Goal: Information Seeking & Learning: Learn about a topic

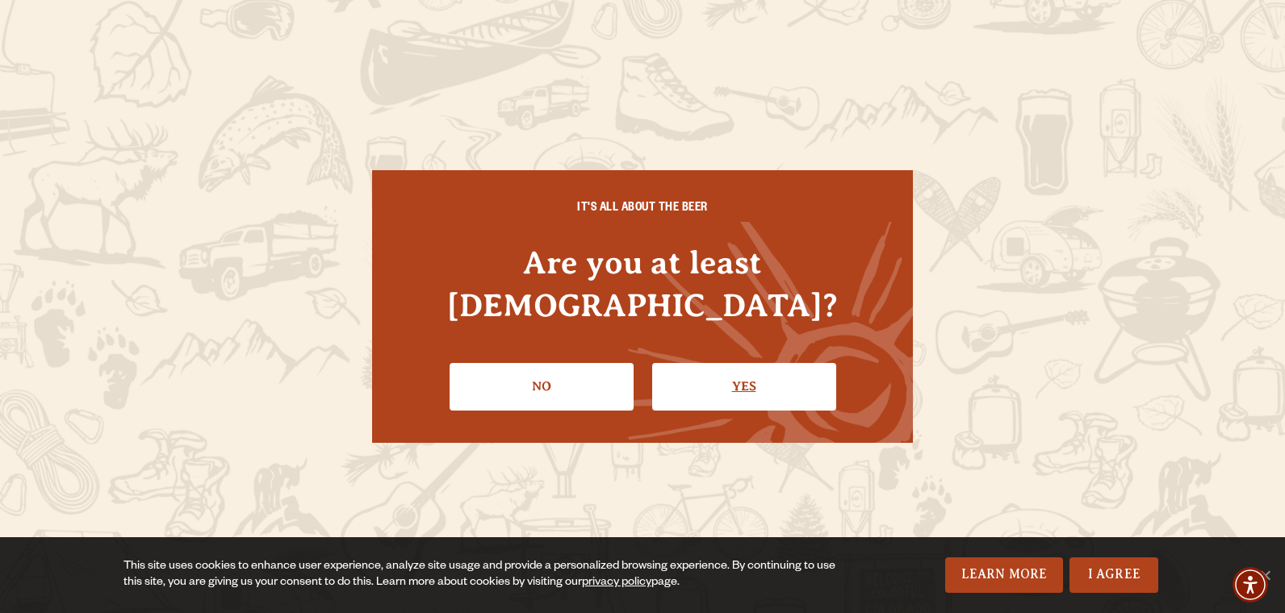
click at [744, 368] on link "Yes" at bounding box center [744, 386] width 184 height 47
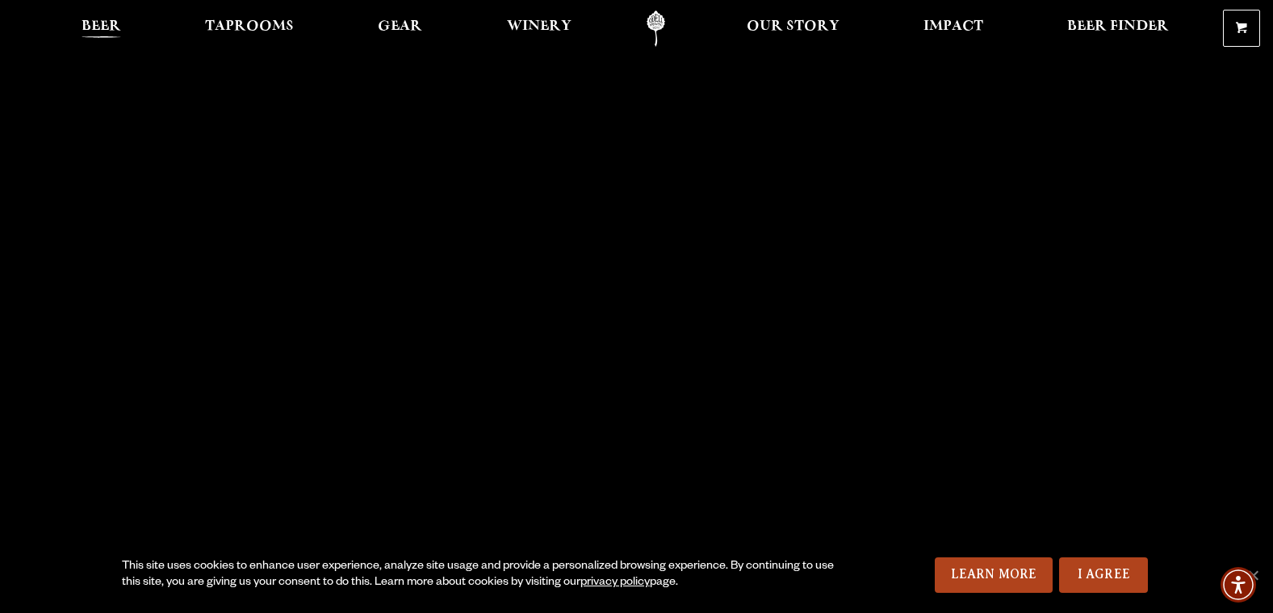
click at [107, 27] on span "Beer" at bounding box center [102, 26] width 40 height 13
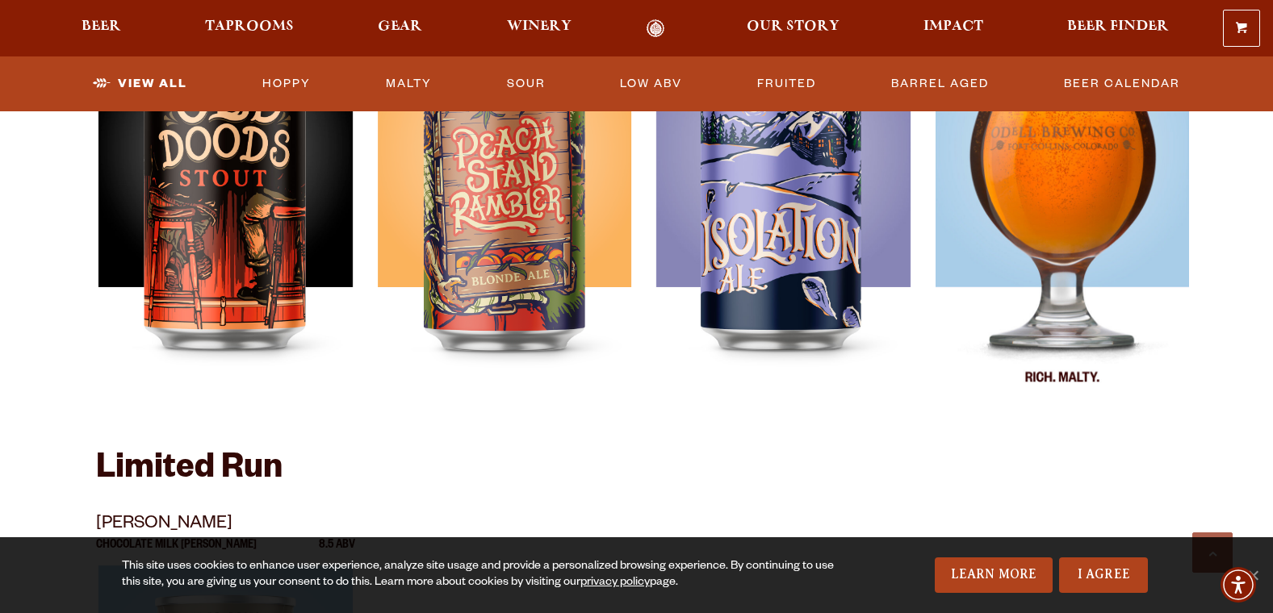
scroll to position [2421, 0]
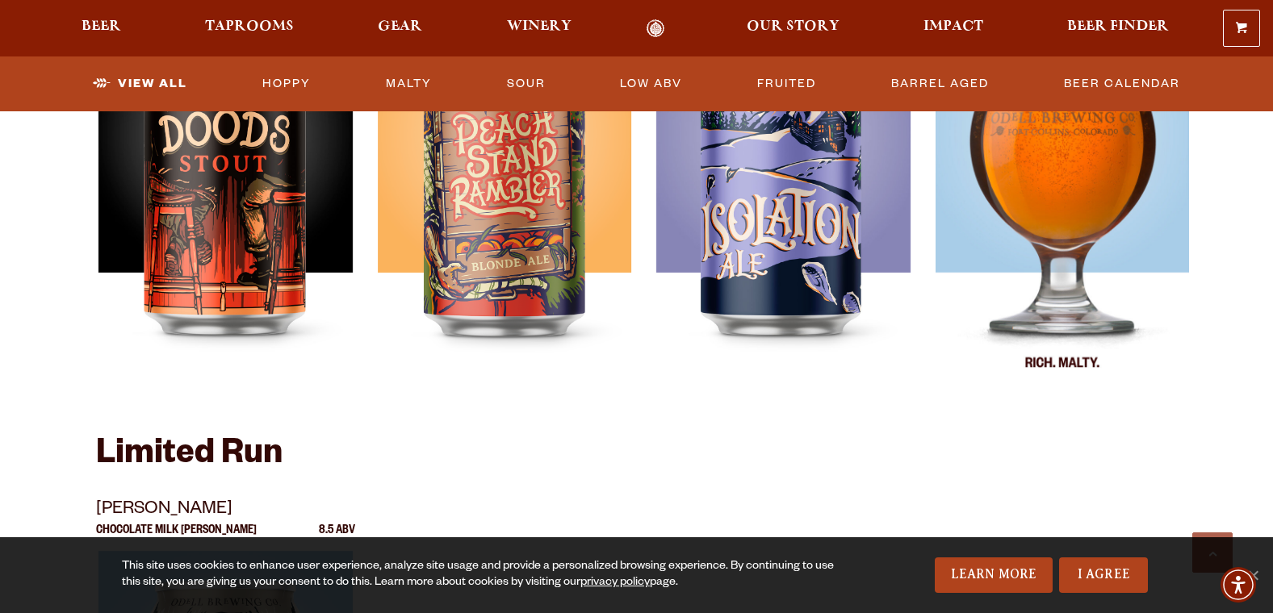
click at [1081, 207] on img at bounding box center [1062, 197] width 254 height 404
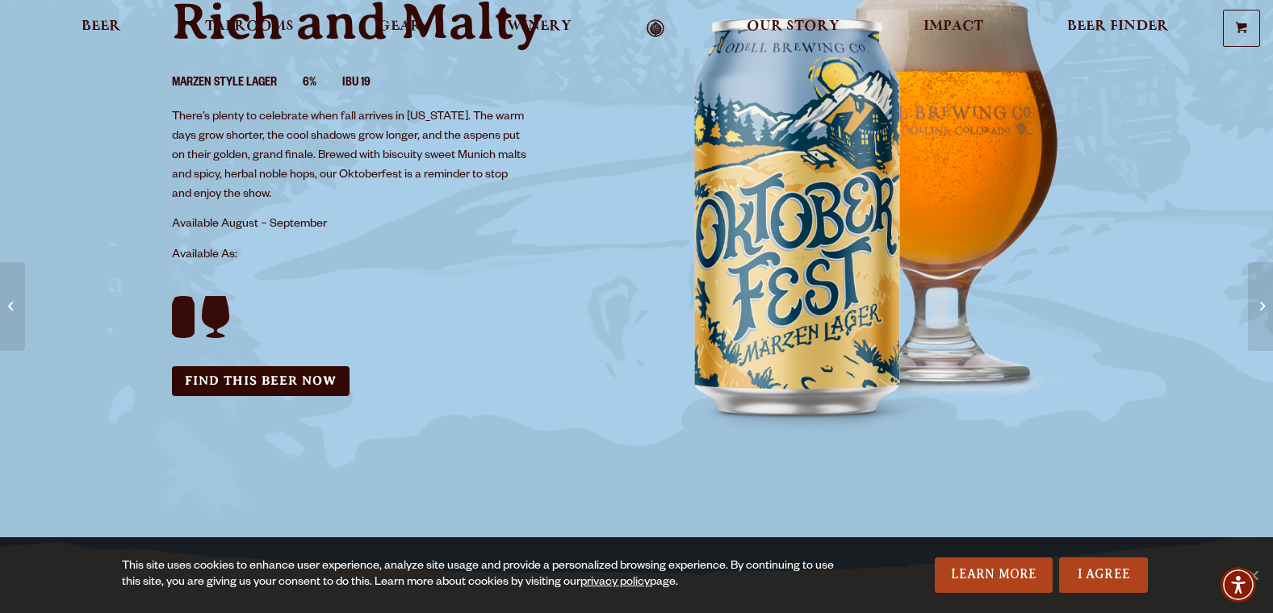
scroll to position [242, 0]
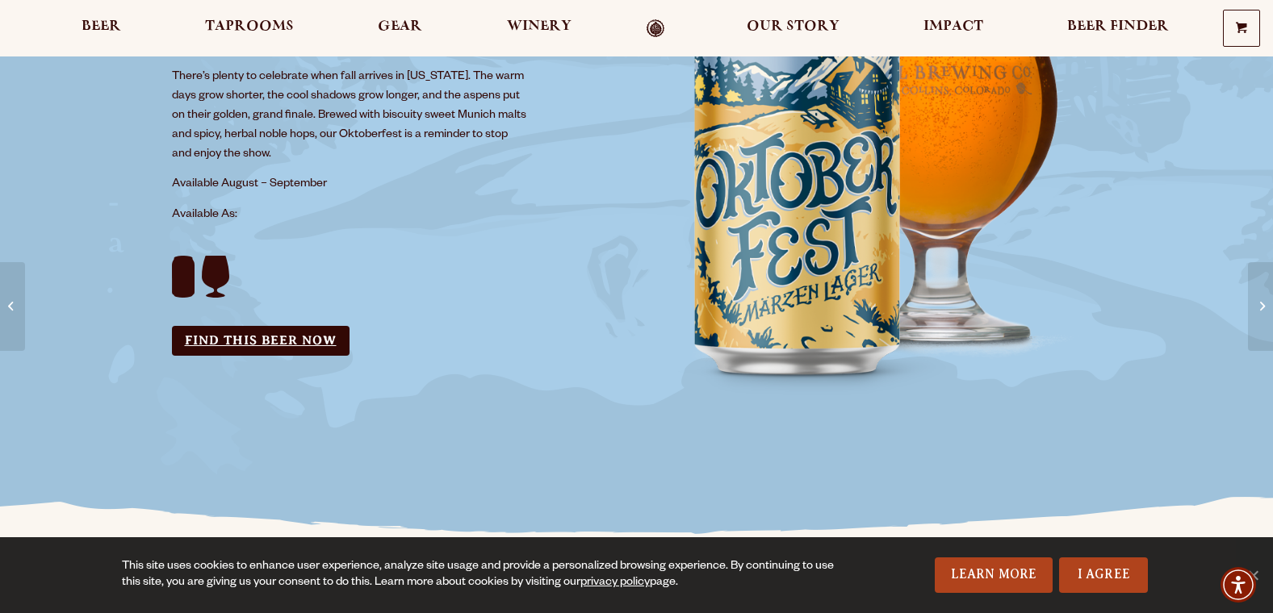
click at [295, 341] on link "Find this Beer Now" at bounding box center [261, 341] width 178 height 30
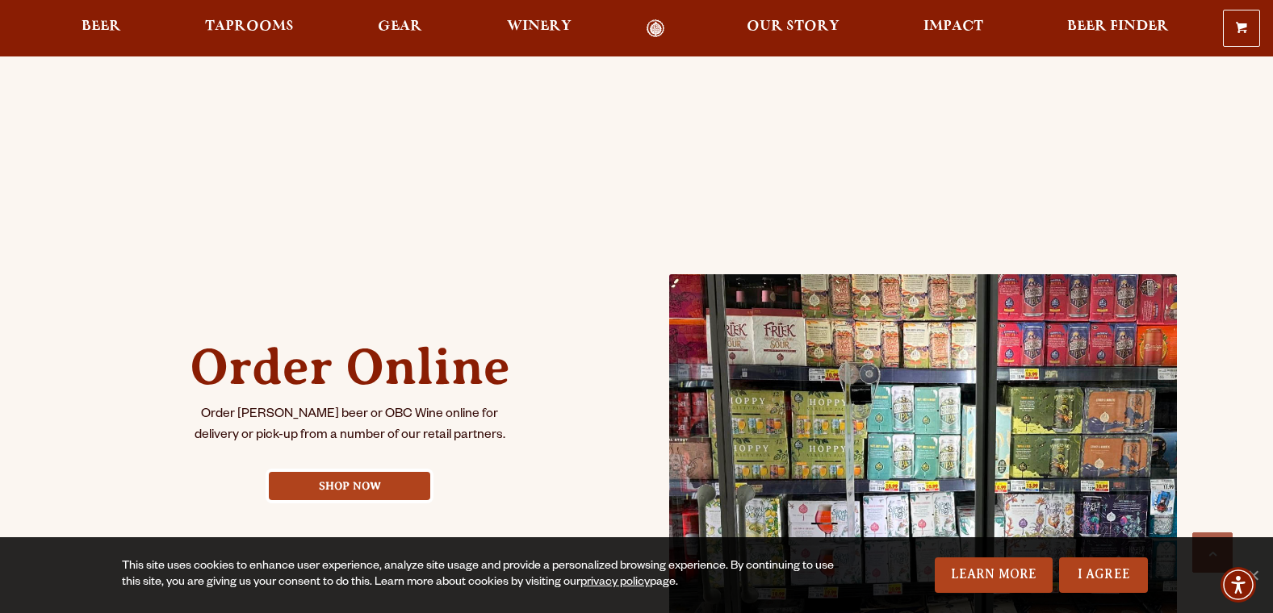
scroll to position [484, 0]
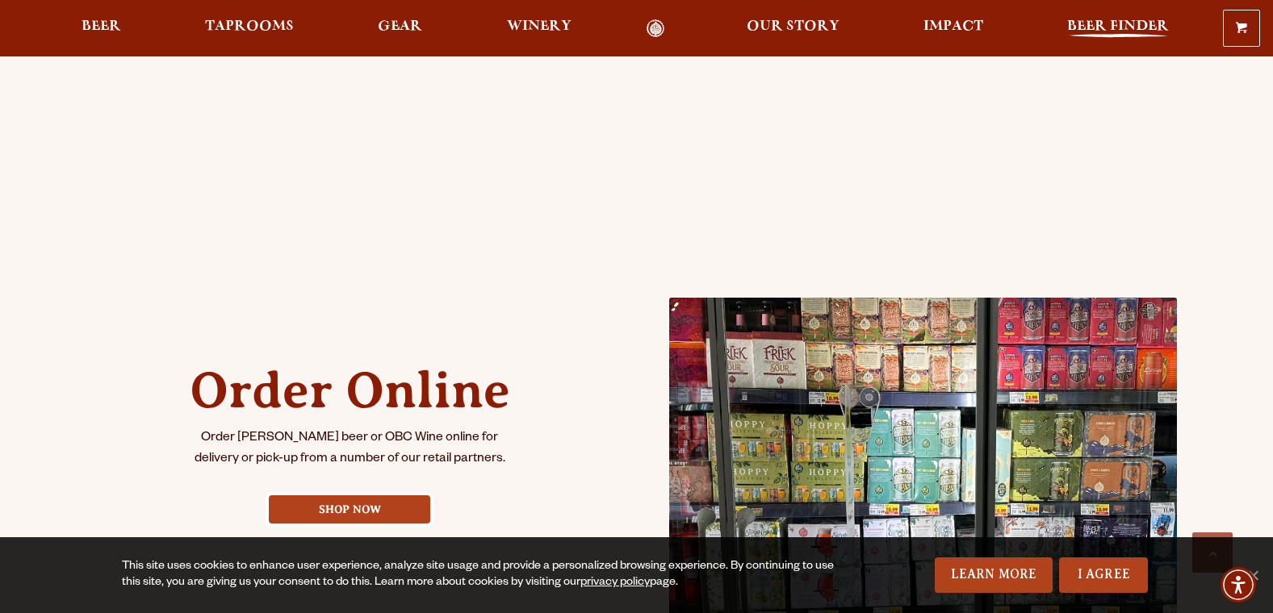
click at [1140, 27] on span "Beer Finder" at bounding box center [1118, 26] width 102 height 13
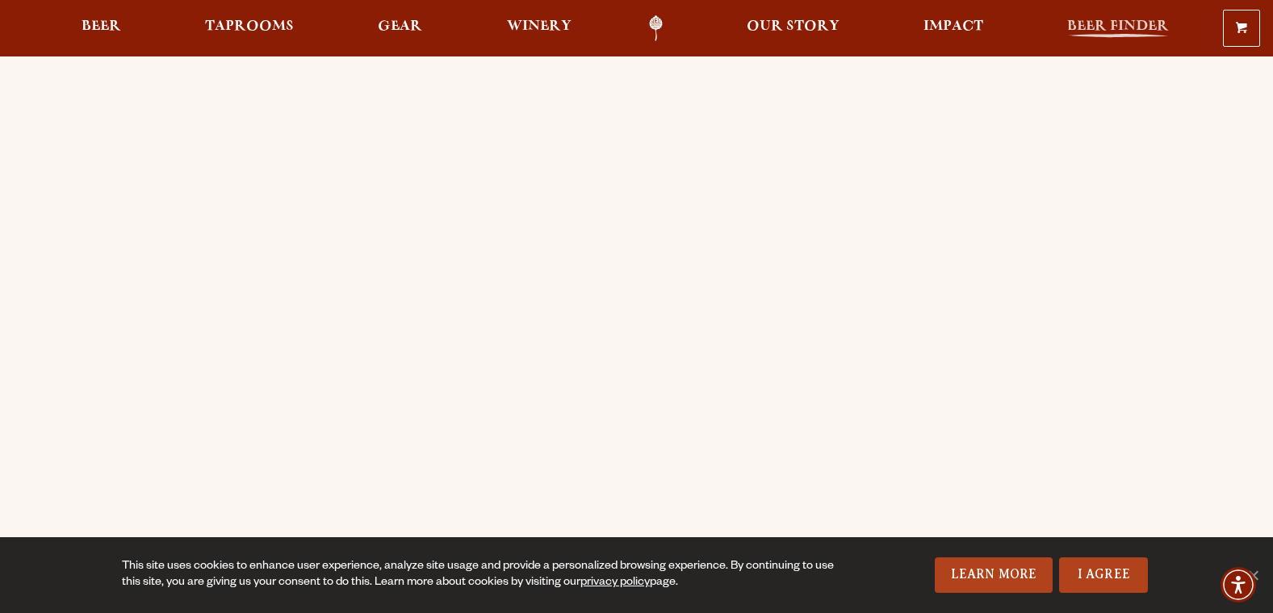
scroll to position [0, 0]
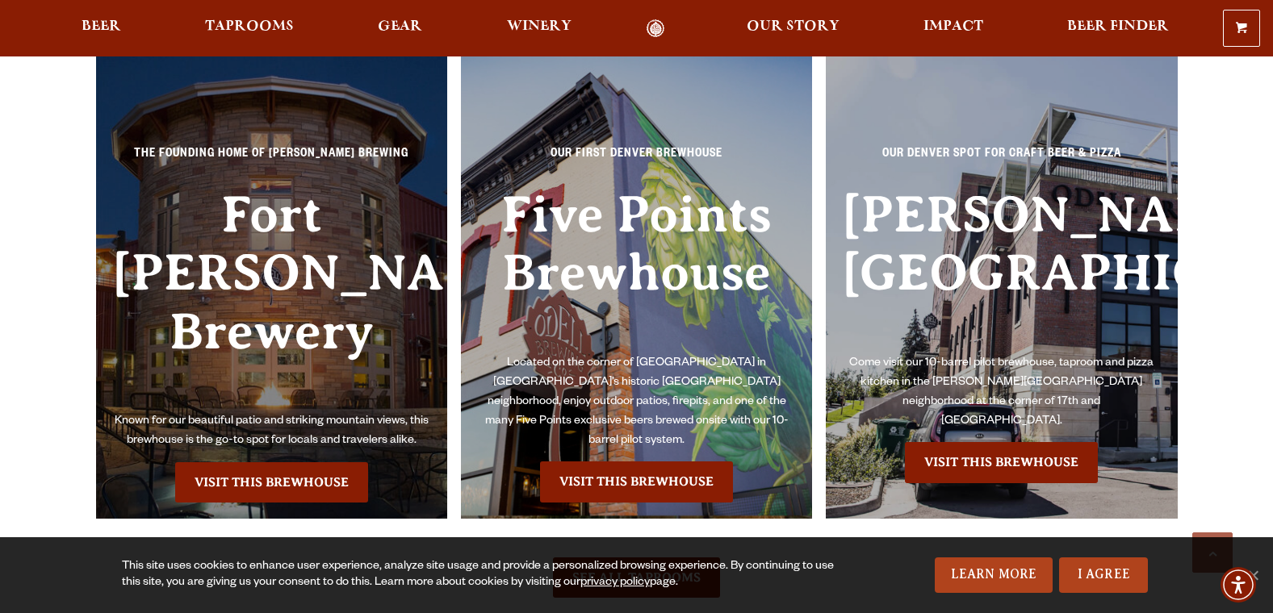
scroll to position [1695, 0]
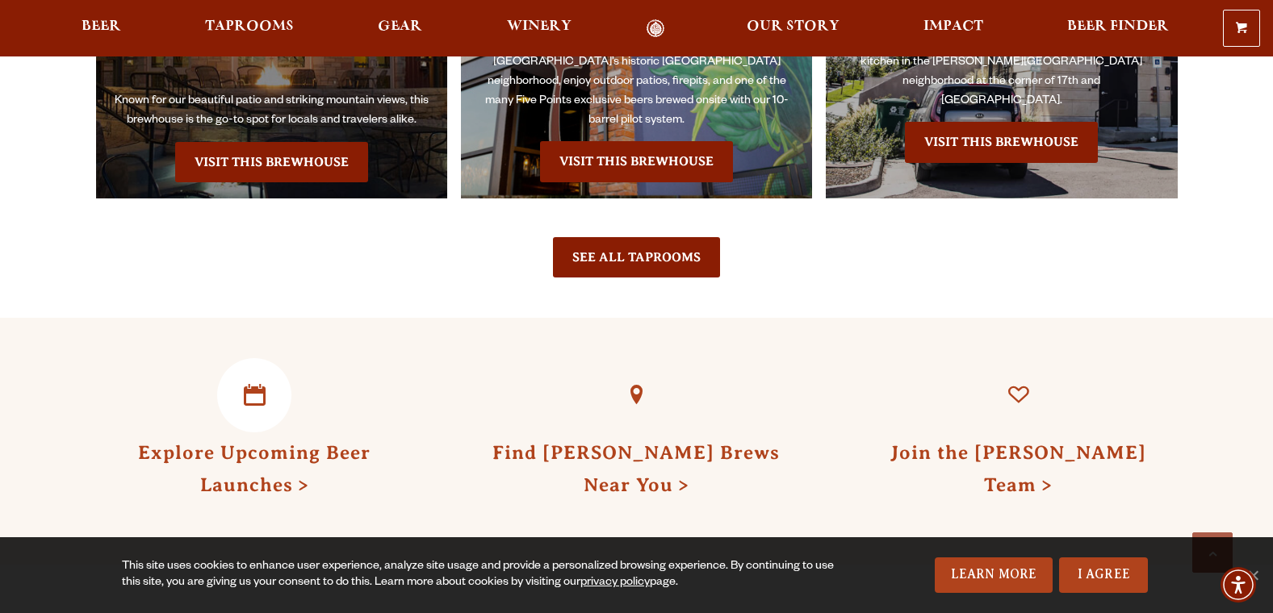
click at [258, 469] on link "Explore Upcoming Beer Launches" at bounding box center [254, 468] width 232 height 53
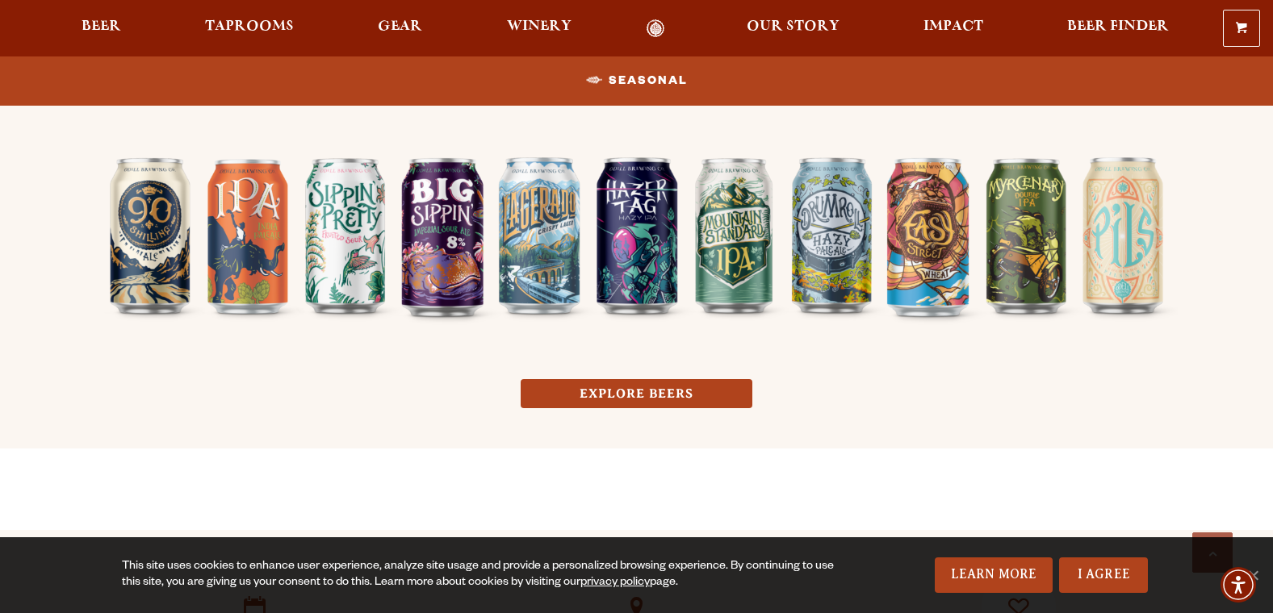
scroll to position [1614, 0]
